Goal: Task Accomplishment & Management: Use online tool/utility

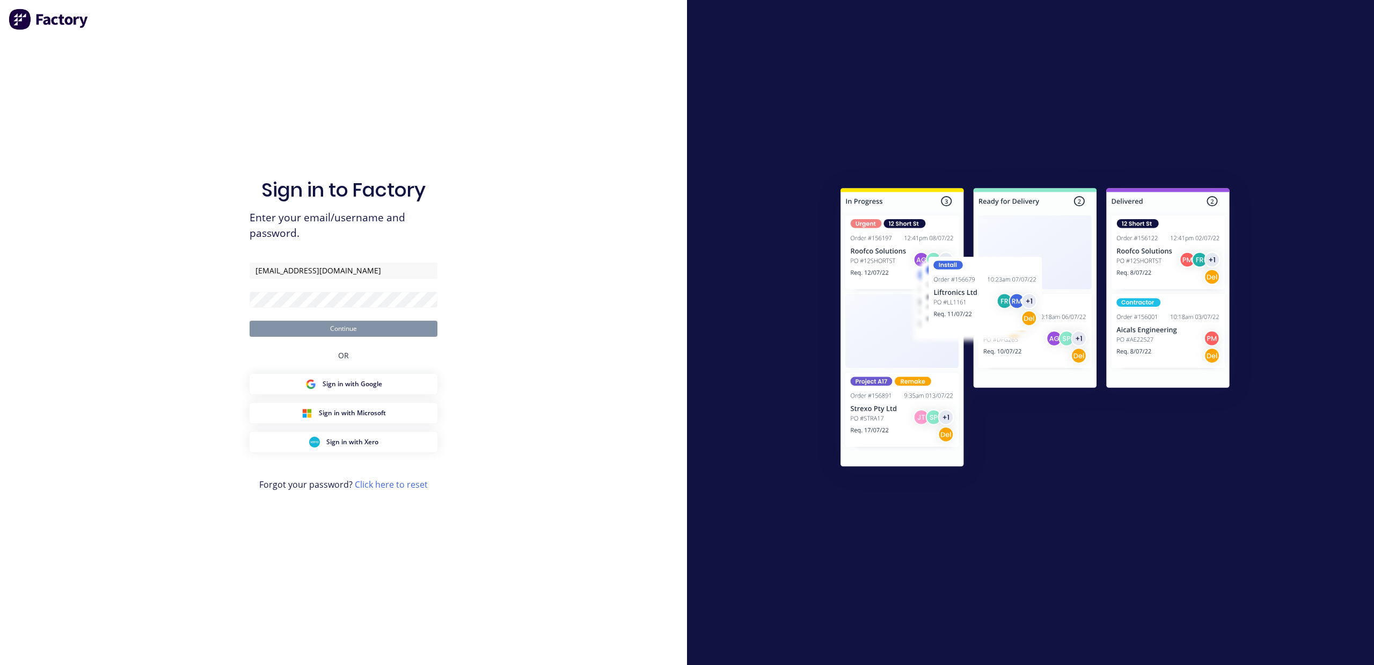
type input "[EMAIL_ADDRESS][DOMAIN_NAME]"
click at [250, 320] on button "Continue" at bounding box center [344, 328] width 188 height 16
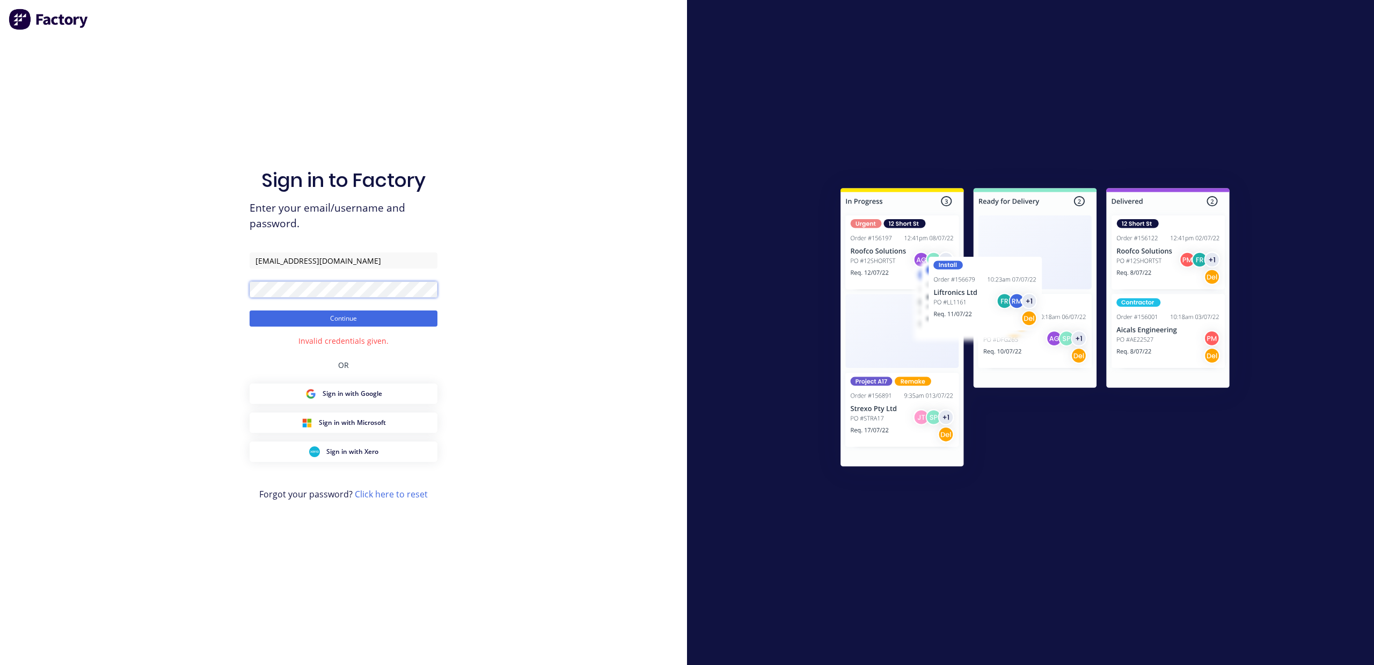
click at [0, 354] on div "Sign in to Factory Enter your email/username and password. [EMAIL_ADDRESS][DOMA…" at bounding box center [343, 332] width 687 height 665
click at [250, 310] on button "Continue" at bounding box center [344, 318] width 188 height 16
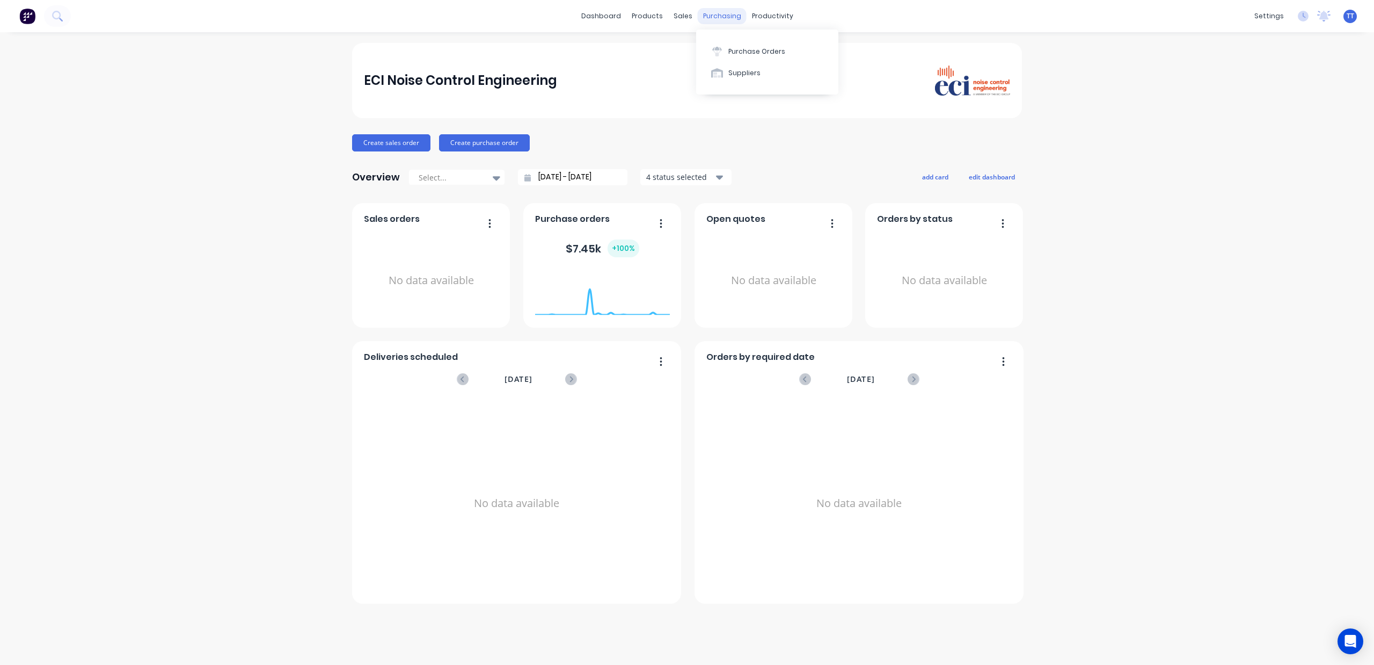
click at [720, 18] on div "purchasing" at bounding box center [722, 16] width 49 height 16
click at [730, 43] on button "Purchase Orders" at bounding box center [767, 50] width 142 height 21
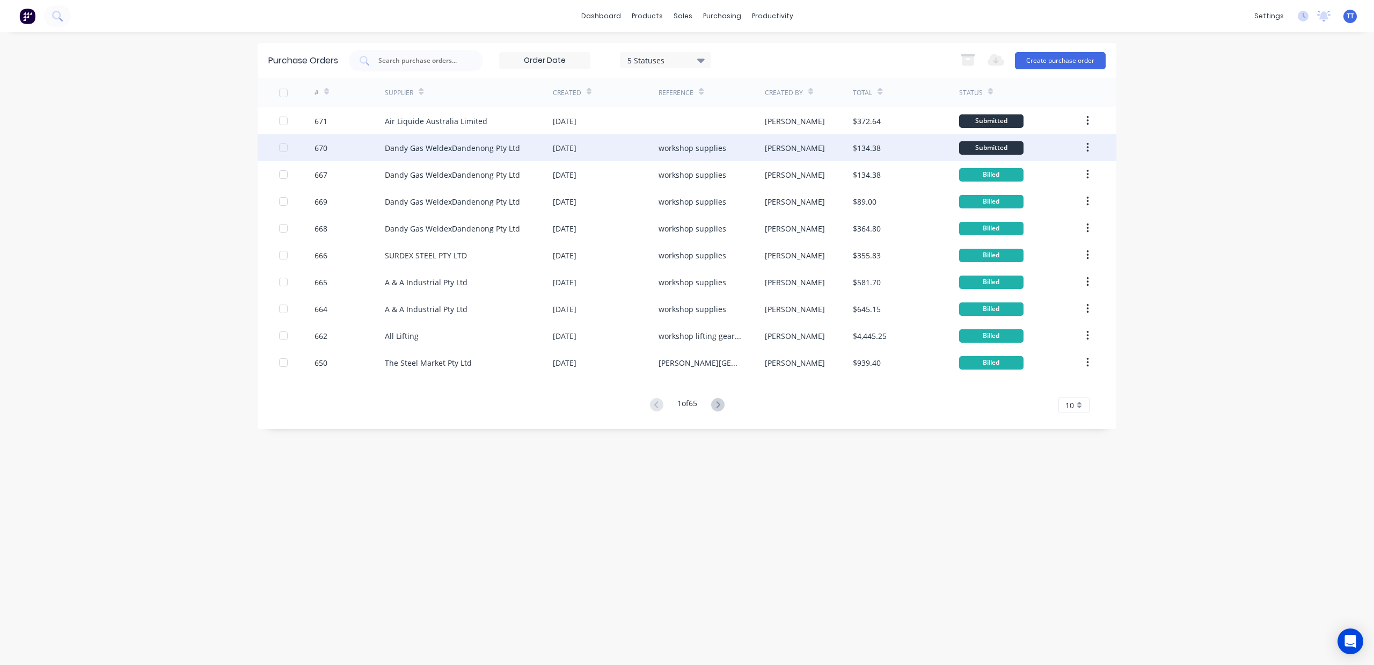
click at [497, 147] on div "Dandy Gas WeldexDandenong Pty Ltd" at bounding box center [452, 147] width 135 height 11
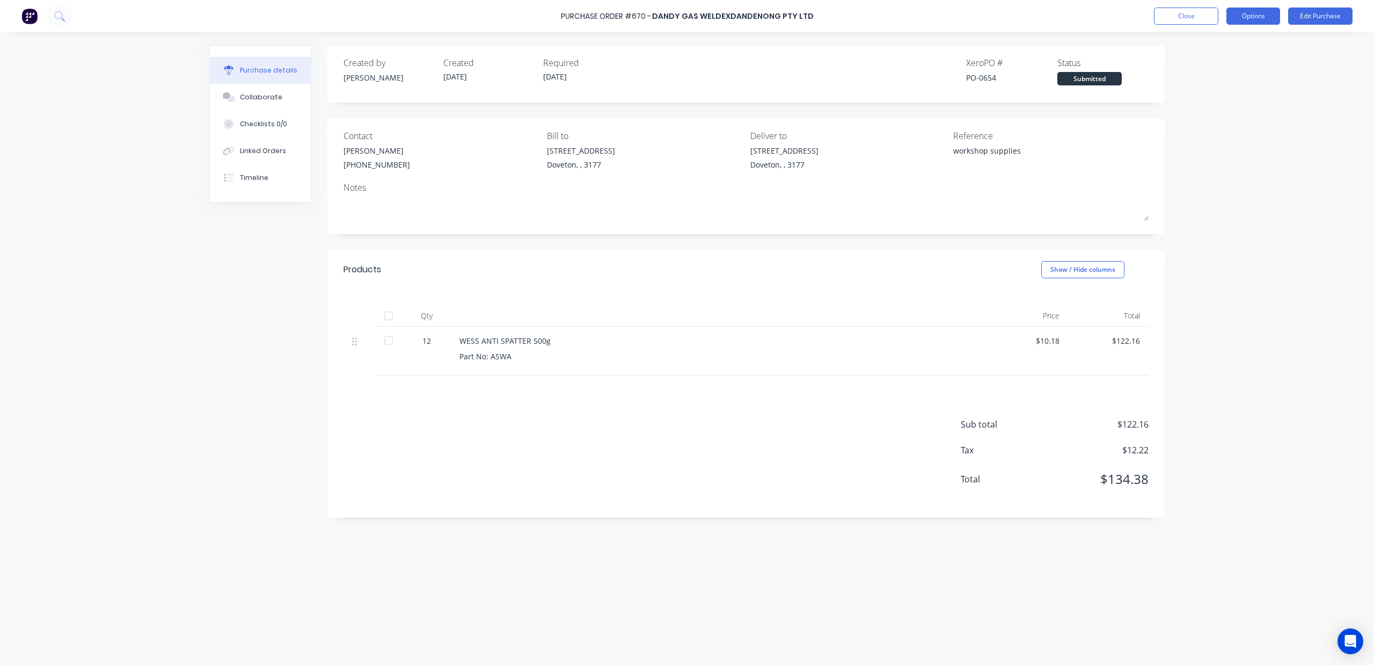
click at [1259, 20] on button "Options" at bounding box center [1254, 16] width 54 height 17
click at [1239, 45] on div "Print / Email" at bounding box center [1229, 44] width 83 height 16
click at [1225, 56] on button "With pricing" at bounding box center [1229, 64] width 102 height 21
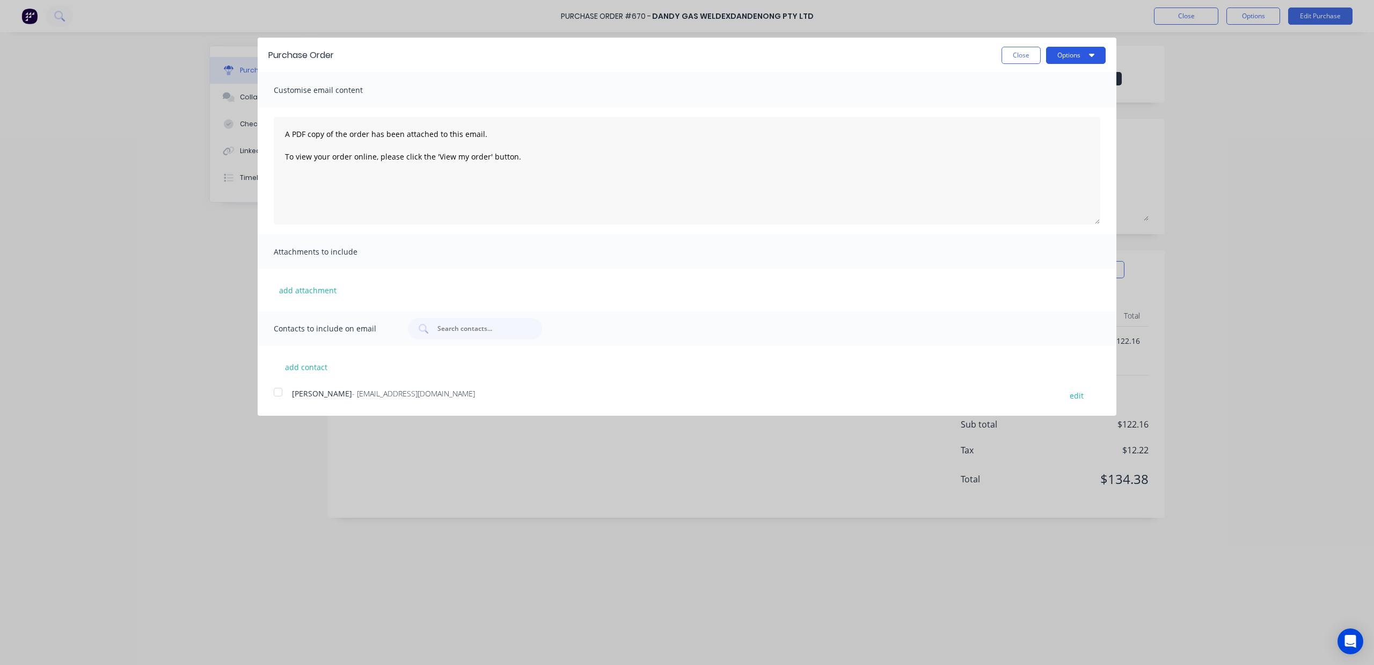
click at [1082, 56] on button "Options" at bounding box center [1076, 55] width 60 height 17
click at [1040, 81] on div "Print" at bounding box center [1055, 83] width 83 height 16
click at [1010, 48] on button "Close" at bounding box center [1021, 55] width 39 height 17
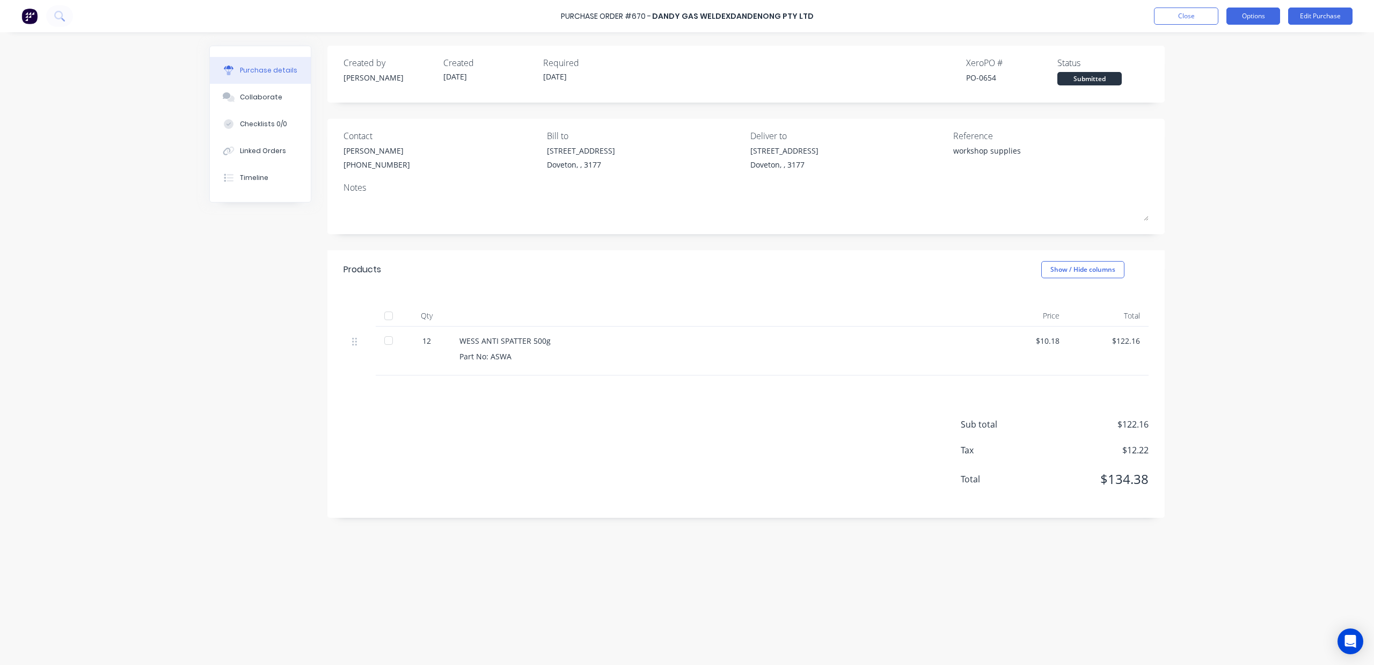
click at [1265, 11] on button "Options" at bounding box center [1254, 16] width 54 height 17
click at [1242, 63] on div "Convert to Bill" at bounding box center [1229, 65] width 83 height 16
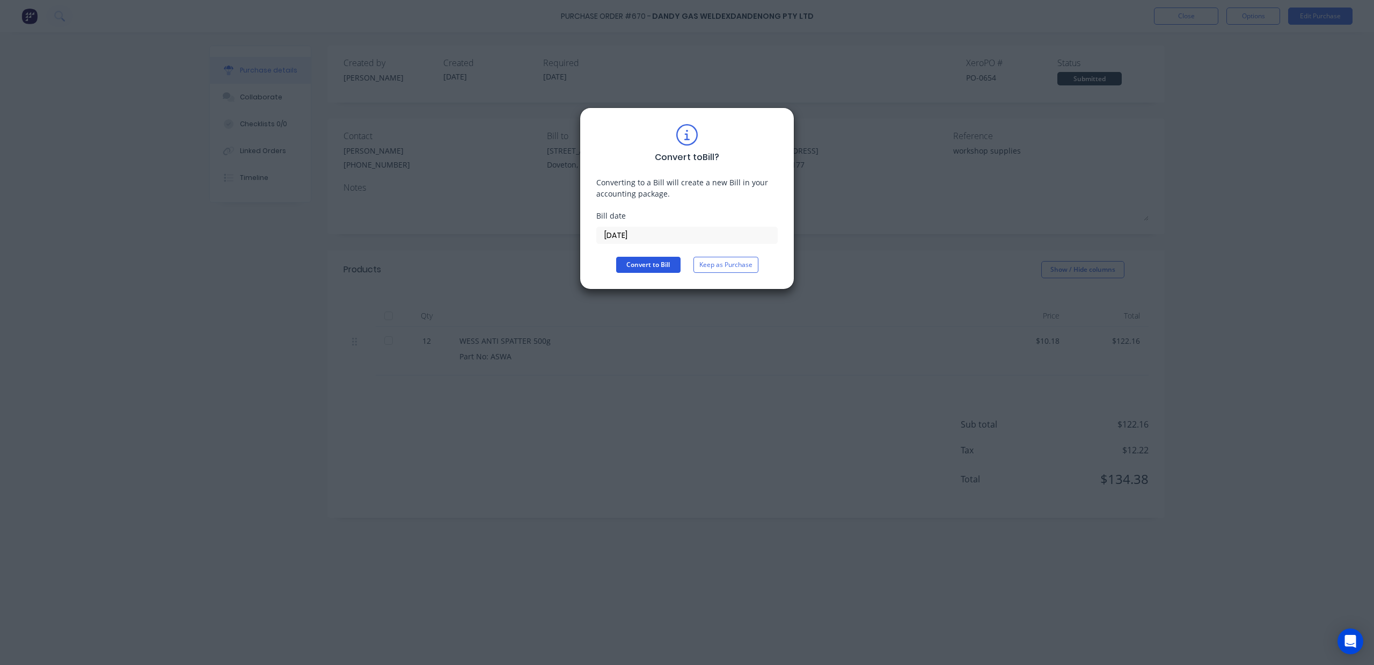
click at [666, 265] on button "Convert to Bill" at bounding box center [648, 265] width 64 height 16
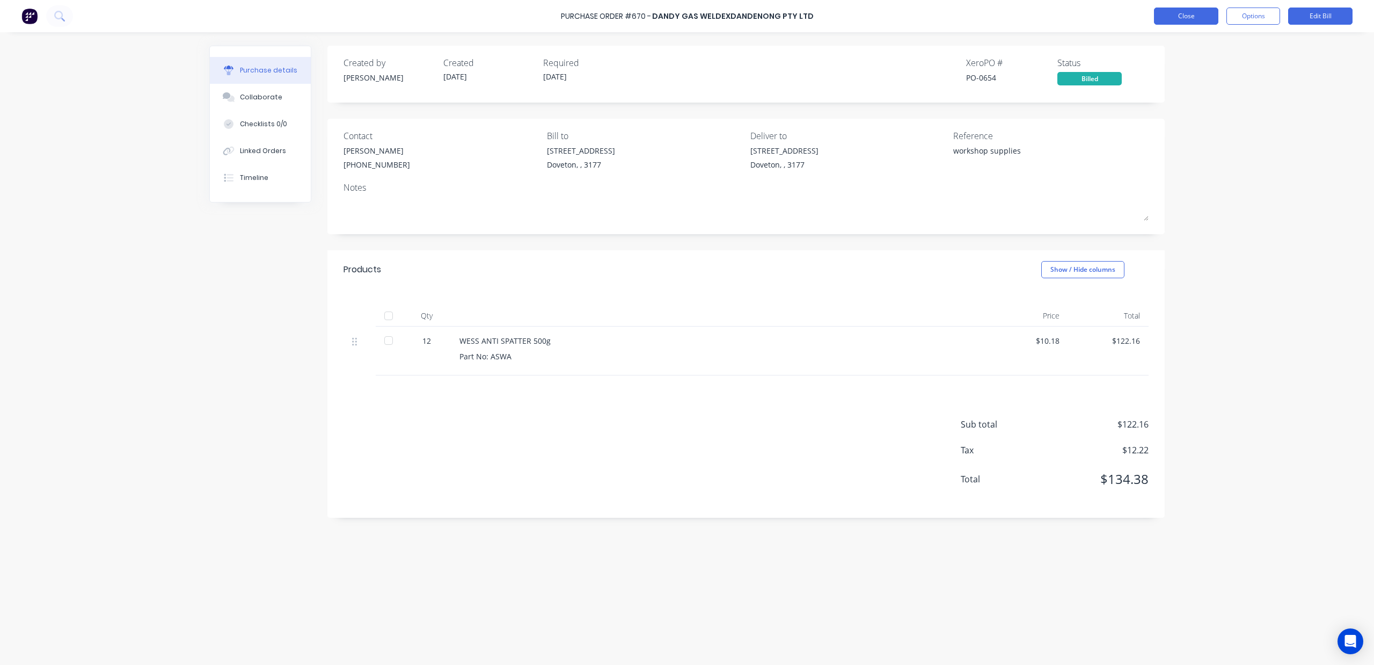
click at [1182, 9] on button "Close" at bounding box center [1186, 16] width 64 height 17
